Goal: Complete application form

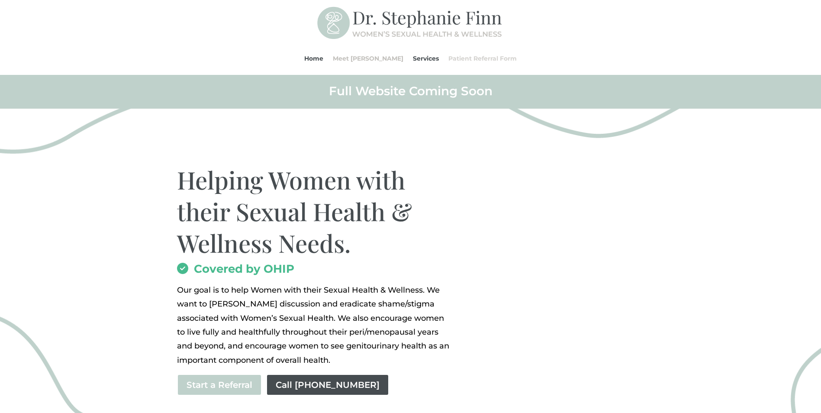
click at [462, 58] on link "Patient Referral Form" at bounding box center [482, 58] width 68 height 33
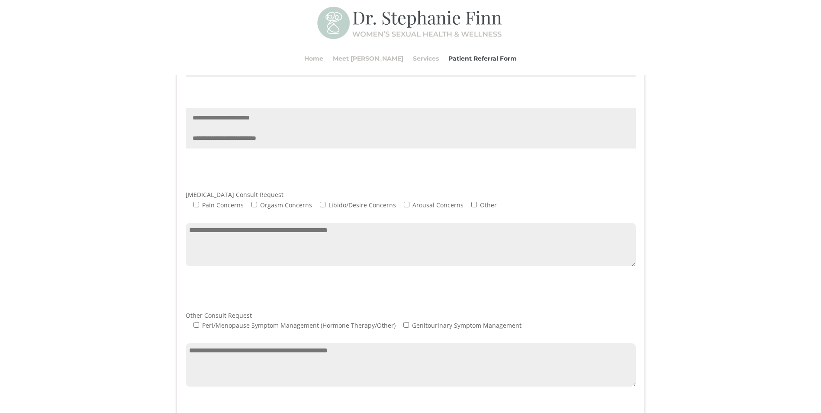
scroll to position [476, 0]
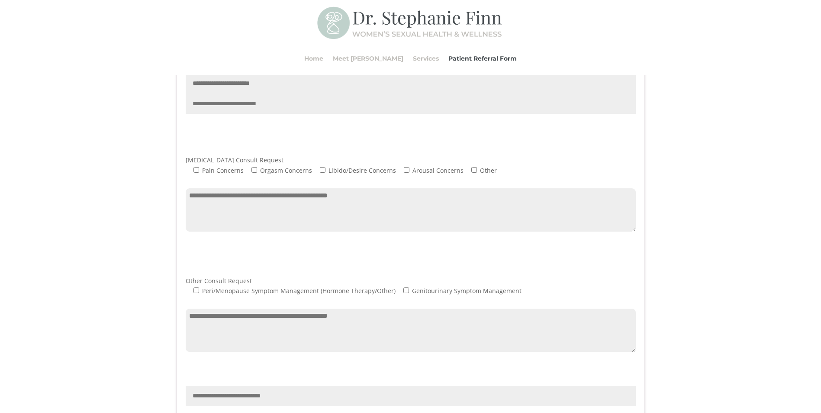
click at [396, 213] on textarea "Contact form" at bounding box center [411, 209] width 450 height 43
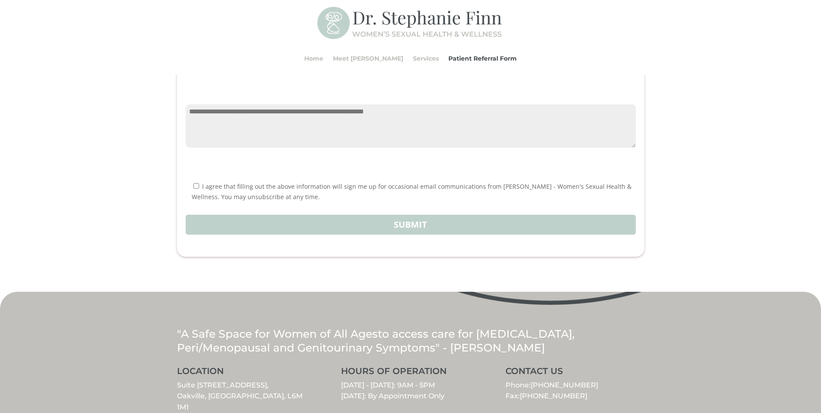
scroll to position [952, 0]
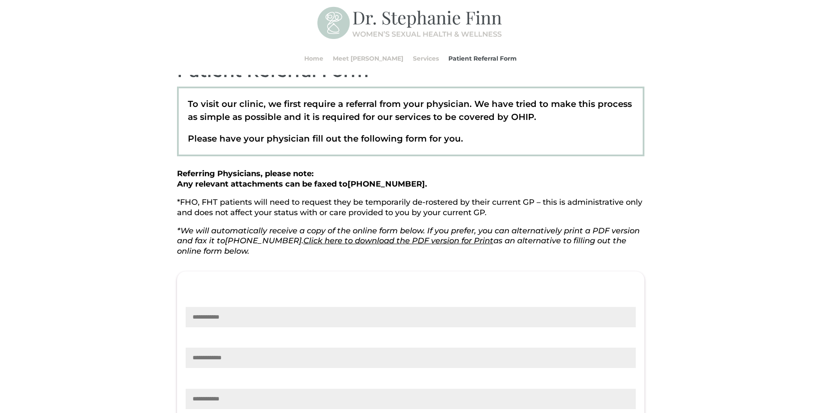
scroll to position [0, 0]
